Goal: Information Seeking & Learning: Find specific fact

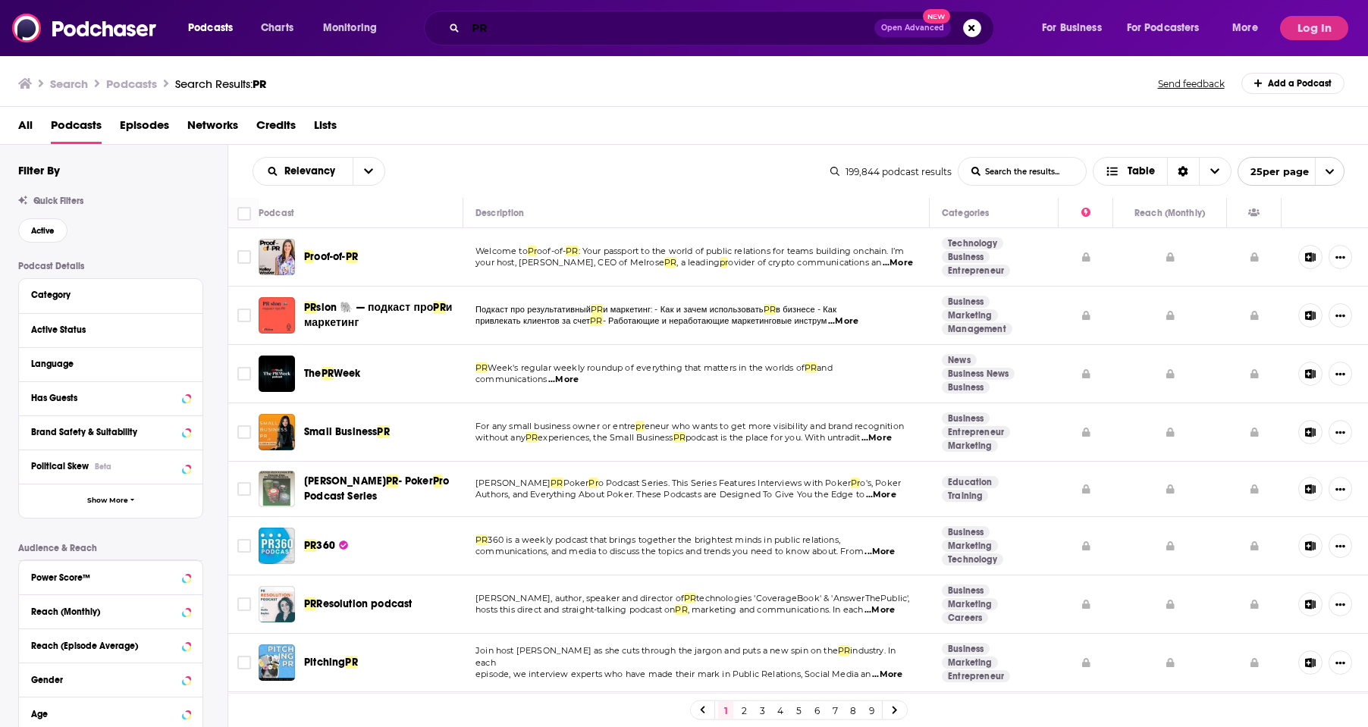
click at [514, 29] on input "PR" at bounding box center [670, 28] width 409 height 24
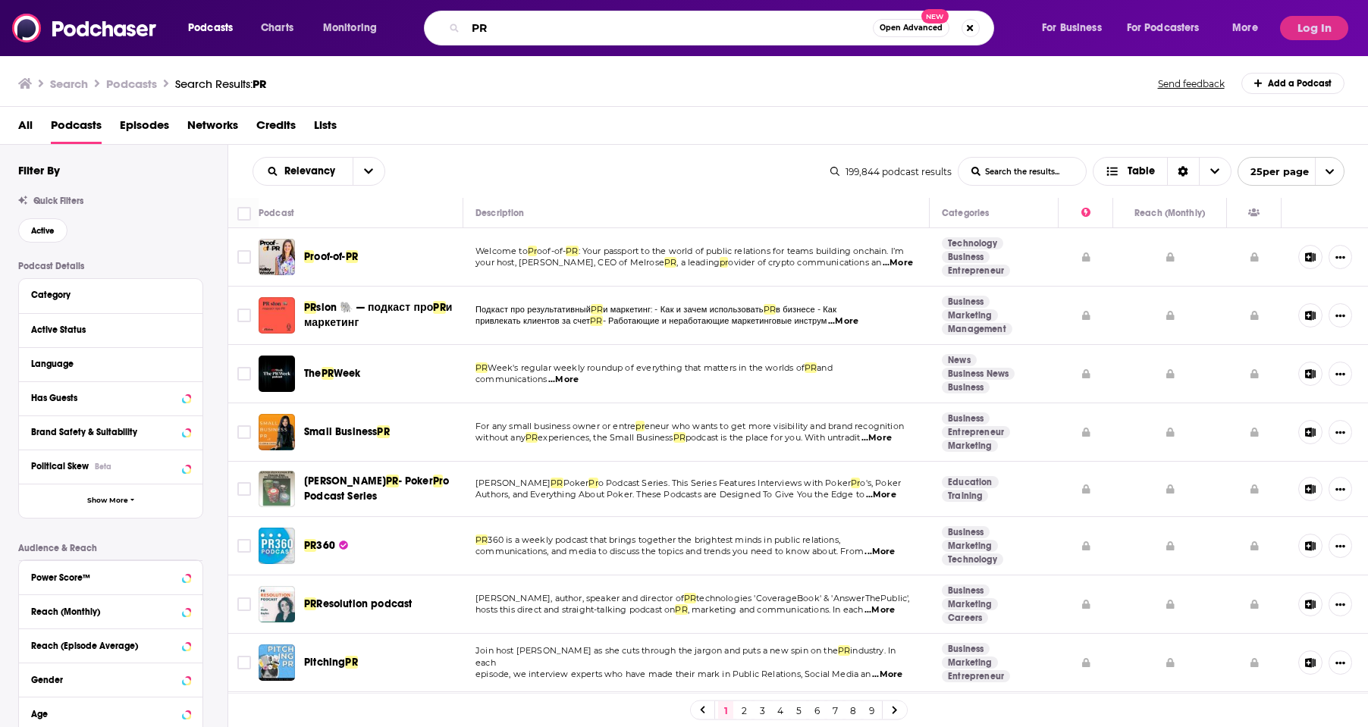
type input "P"
paste input "The Brandinc PR Podcast"
type input "The Brandinc PR Podcast"
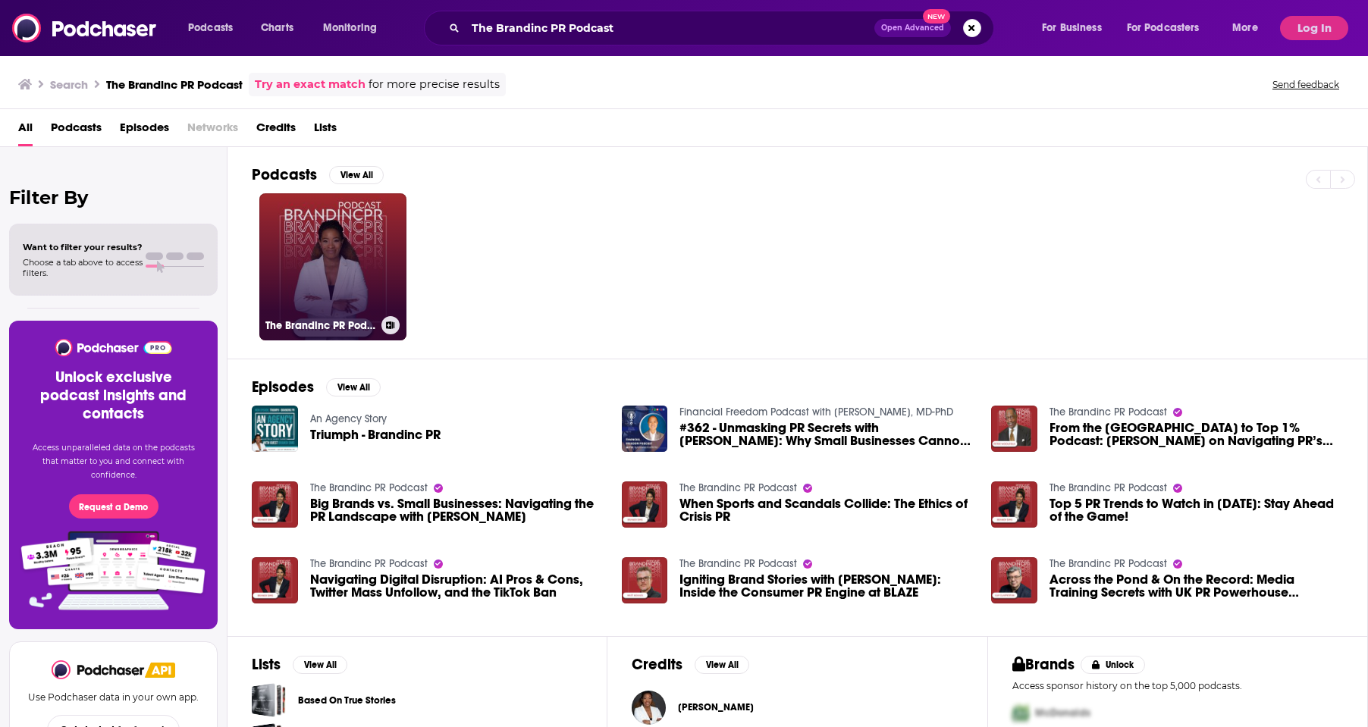
click at [356, 246] on link "The Brandinc PR Podcast" at bounding box center [332, 266] width 147 height 147
